Goal: Navigation & Orientation: Find specific page/section

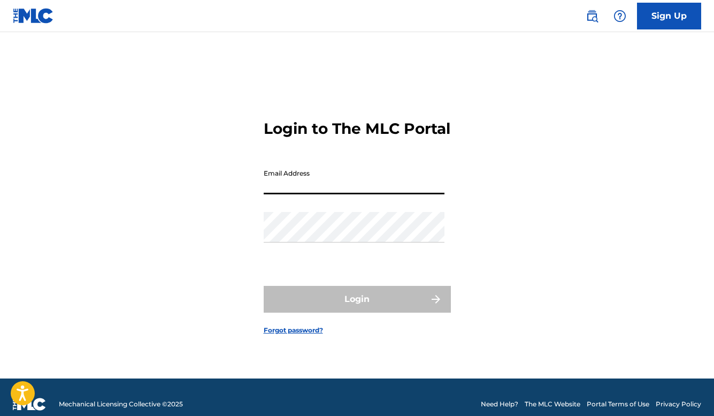
type input "[EMAIL_ADDRESS][DOMAIN_NAME]"
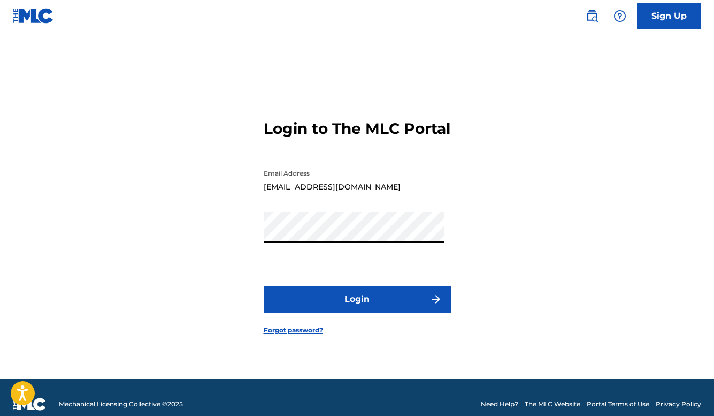
click at [377, 305] on button "Login" at bounding box center [357, 299] width 187 height 27
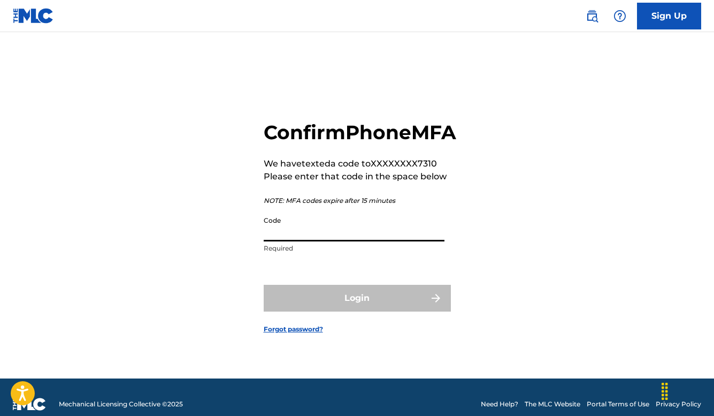
click at [341, 228] on input "Code" at bounding box center [354, 226] width 181 height 30
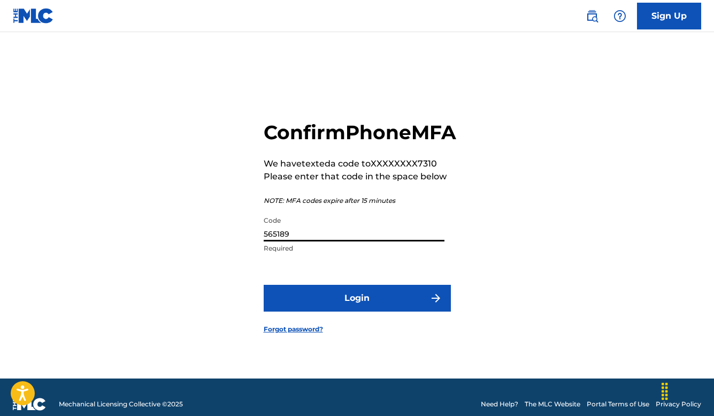
type input "565189"
click at [414, 311] on button "Login" at bounding box center [357, 298] width 187 height 27
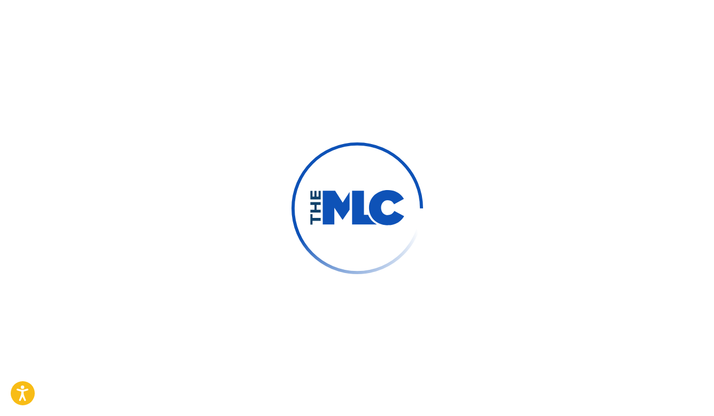
scroll to position [1, 0]
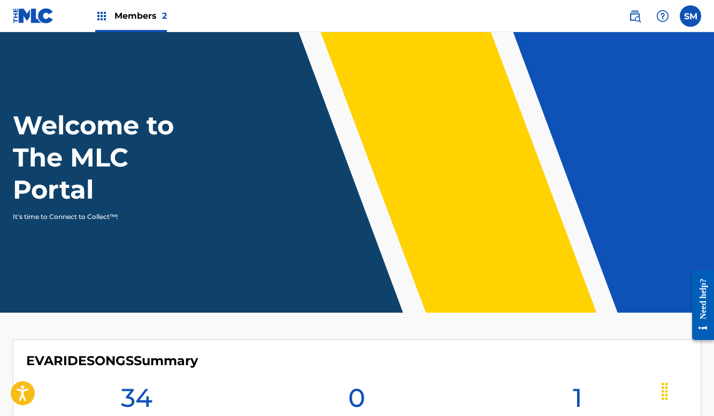
scroll to position [4, 0]
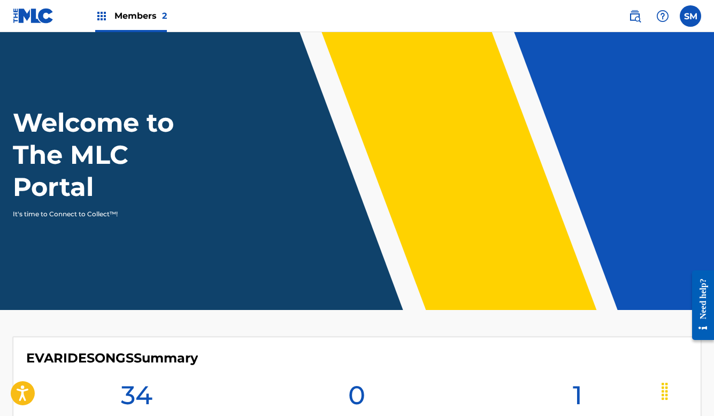
drag, startPoint x: 287, startPoint y: 116, endPoint x: 257, endPoint y: 120, distance: 30.2
click at [281, 117] on div "Welcome to The MLC Portal It's time to Connect to Collect™!" at bounding box center [357, 162] width 714 height 112
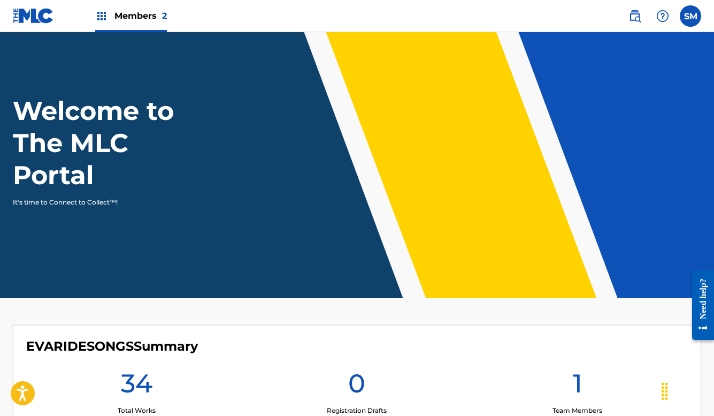
scroll to position [16, 0]
click at [125, 21] on span "Members 2" at bounding box center [141, 16] width 52 height 12
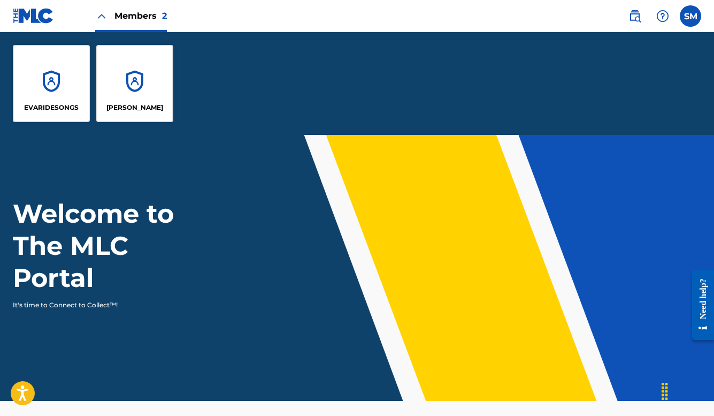
drag, startPoint x: 167, startPoint y: 106, endPoint x: 162, endPoint y: 106, distance: 5.9
click at [162, 106] on div "[PERSON_NAME]" at bounding box center [135, 108] width 68 height 10
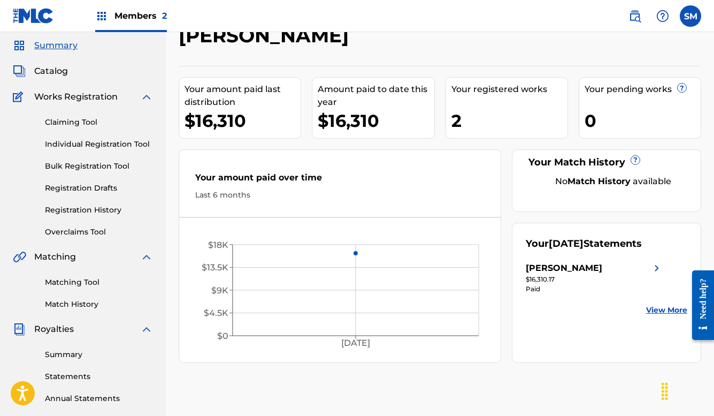
scroll to position [36, 1]
